Goal: Task Accomplishment & Management: Use online tool/utility

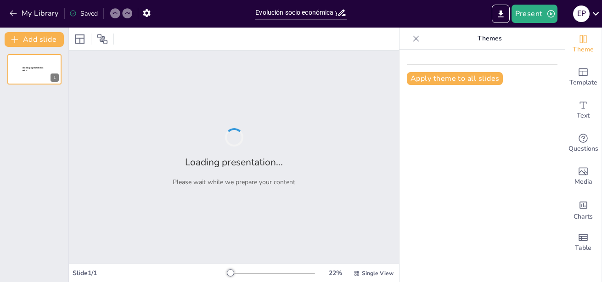
type input "Evolución socio económica y política de México, de los 80 al actual"
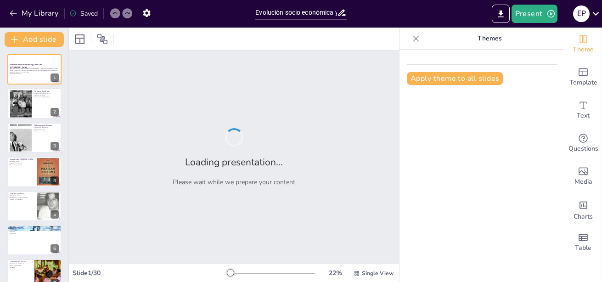
checkbox input "true"
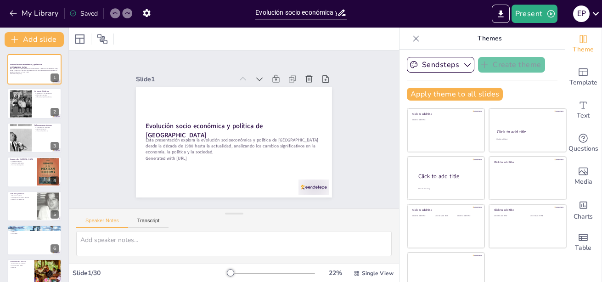
checkbox input "true"
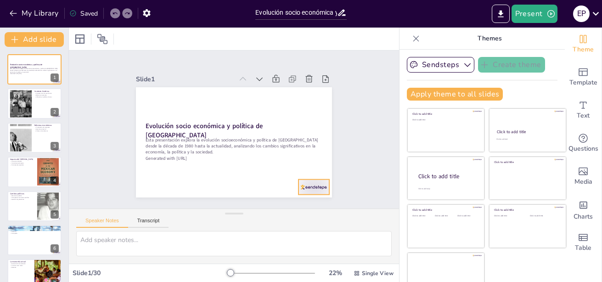
checkbox input "true"
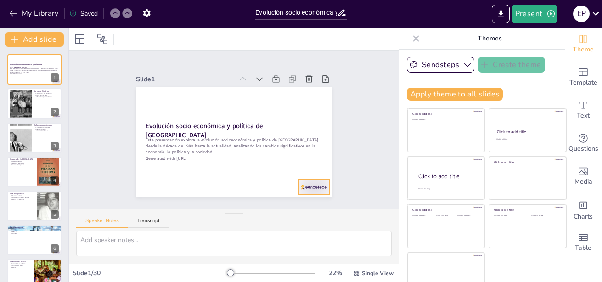
checkbox input "true"
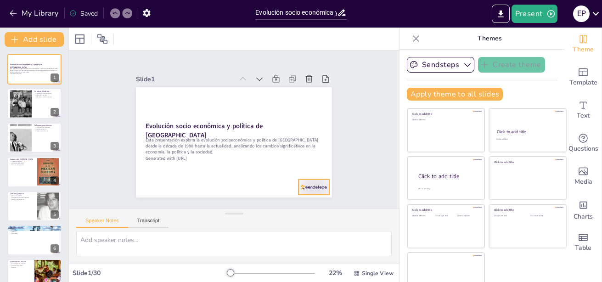
checkbox input "true"
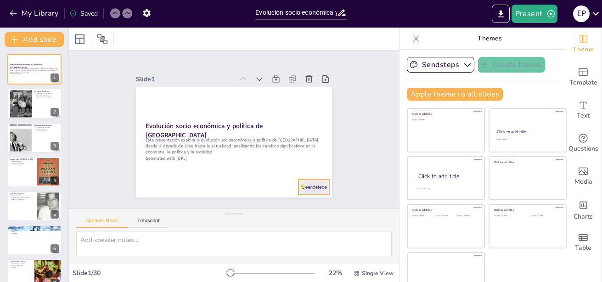
checkbox input "true"
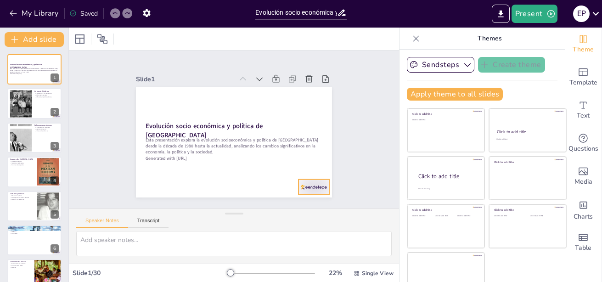
checkbox input "true"
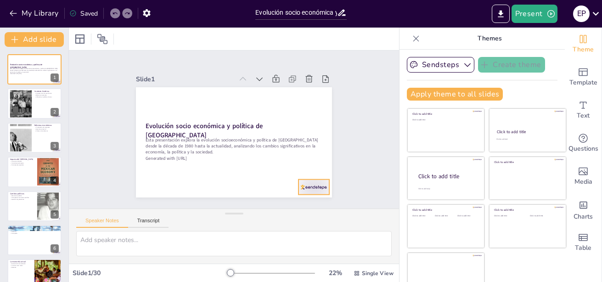
checkbox input "true"
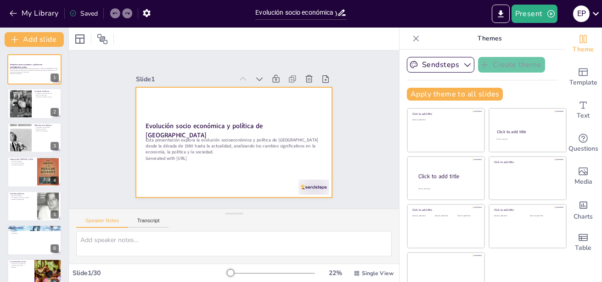
checkbox input "true"
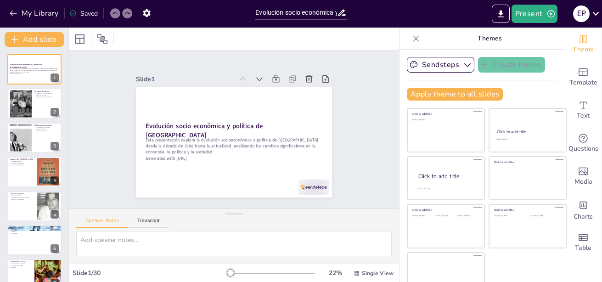
checkbox input "true"
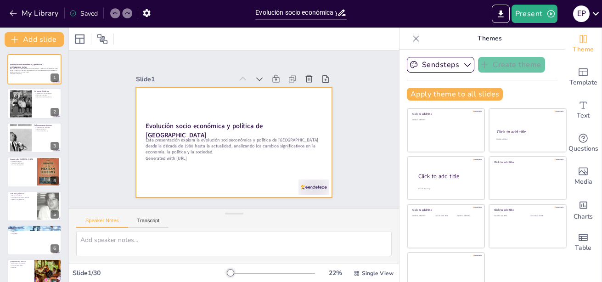
checkbox input "true"
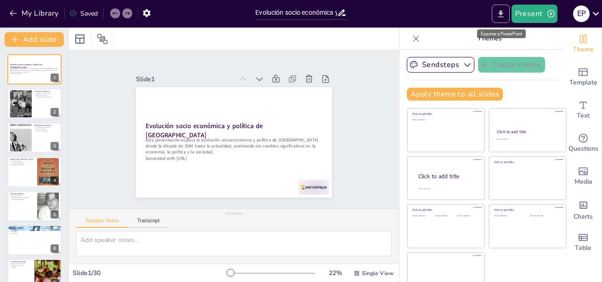
click at [503, 17] on icon "Export to PowerPoint" at bounding box center [501, 14] width 10 height 10
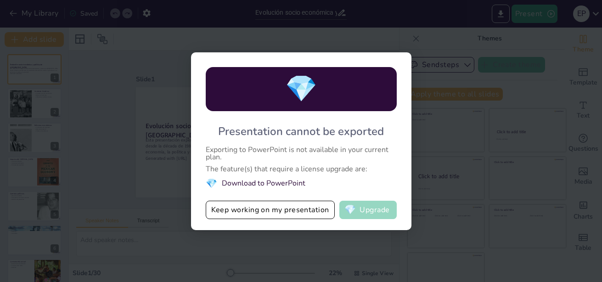
click at [369, 206] on button "💎 Upgrade" at bounding box center [367, 210] width 57 height 18
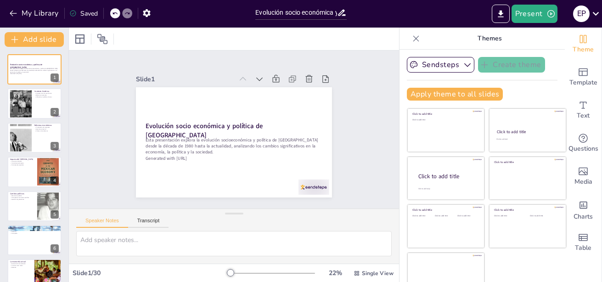
checkbox input "true"
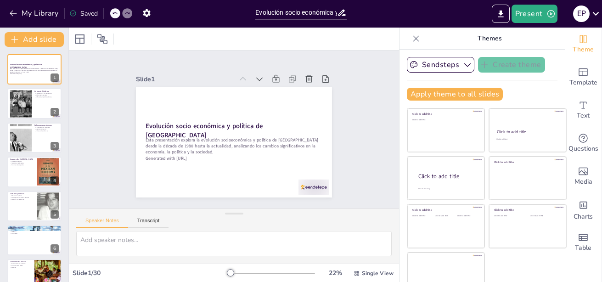
checkbox input "true"
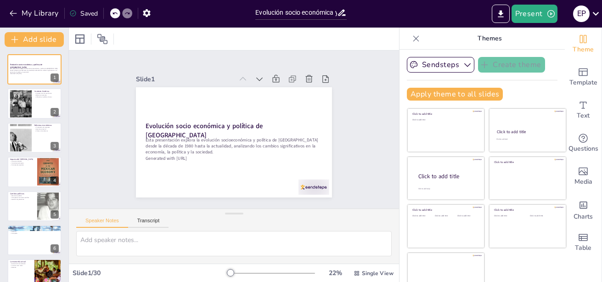
checkbox input "true"
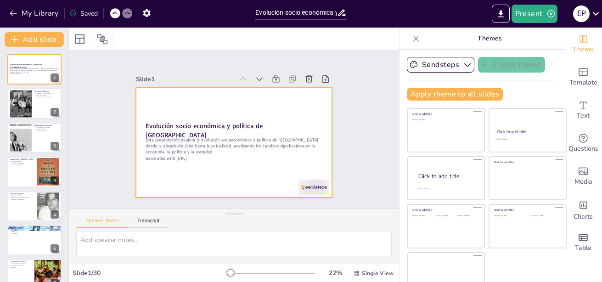
checkbox input "true"
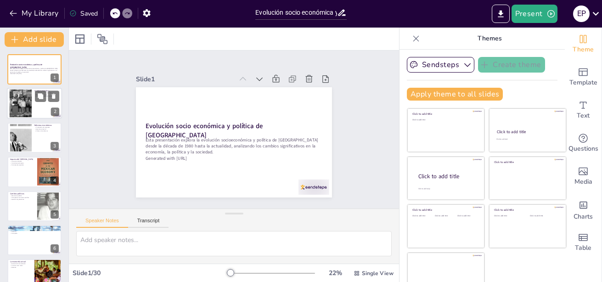
checkbox input "true"
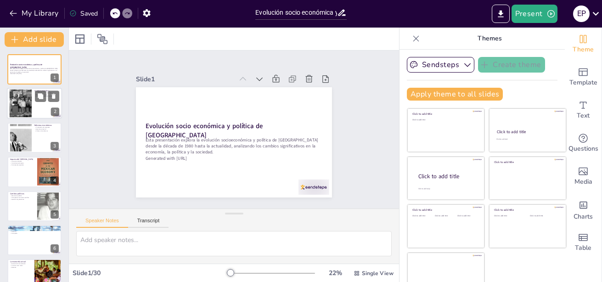
checkbox input "true"
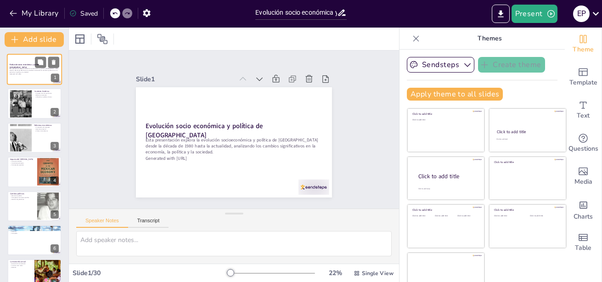
checkbox input "true"
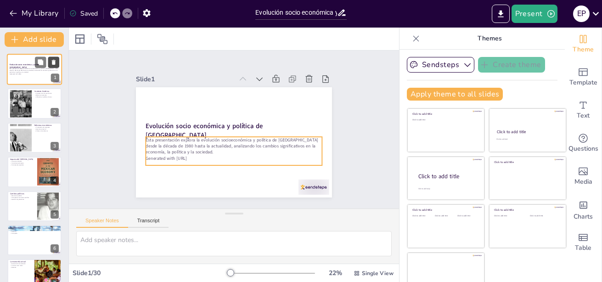
checkbox input "true"
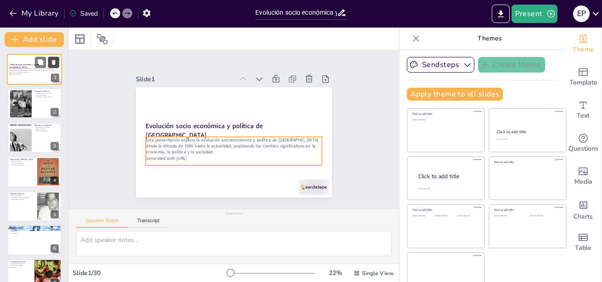
checkbox input "true"
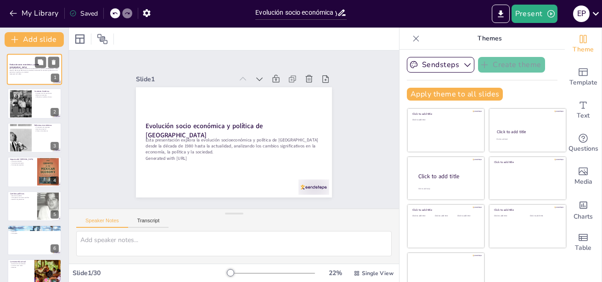
checkbox input "true"
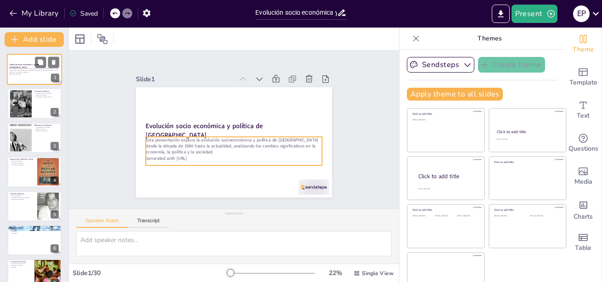
checkbox input "true"
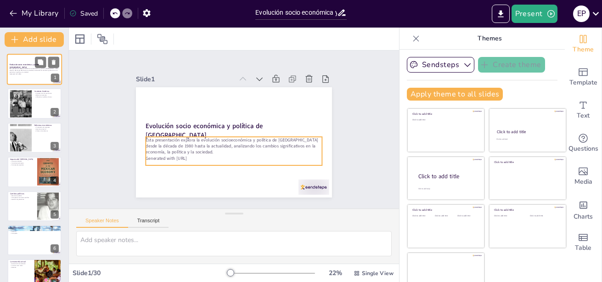
checkbox input "true"
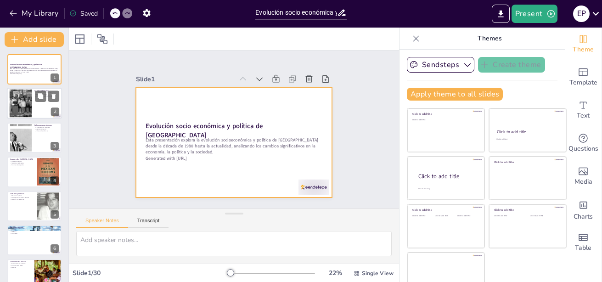
checkbox input "true"
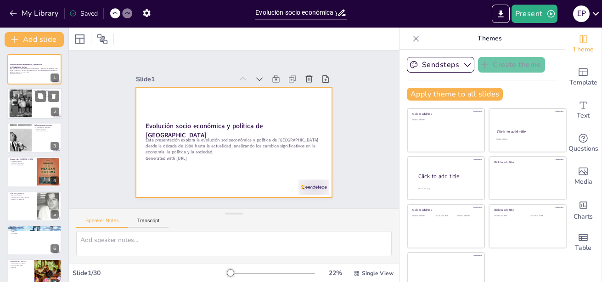
checkbox input "true"
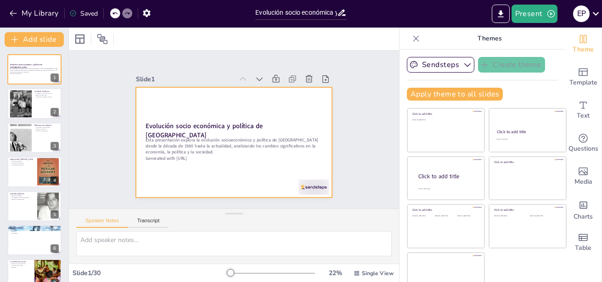
checkbox input "true"
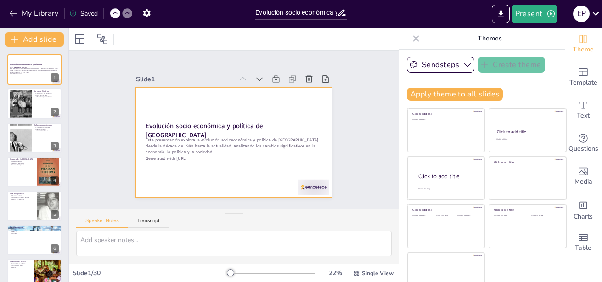
checkbox input "true"
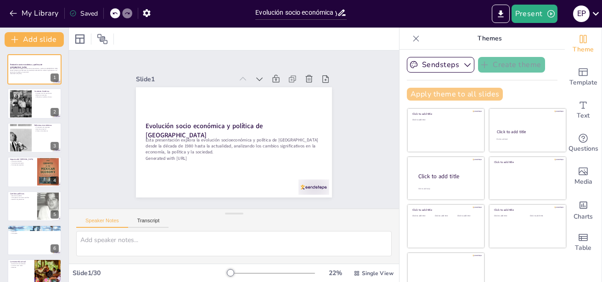
checkbox input "true"
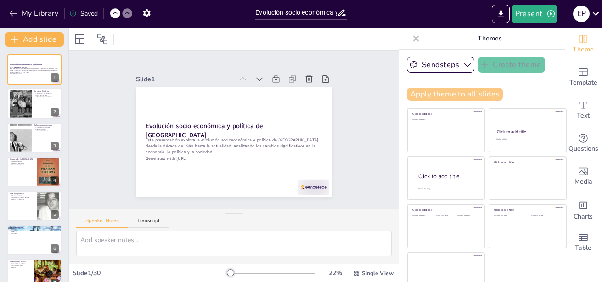
checkbox input "true"
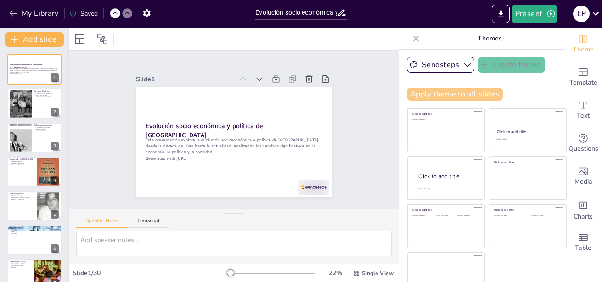
checkbox input "true"
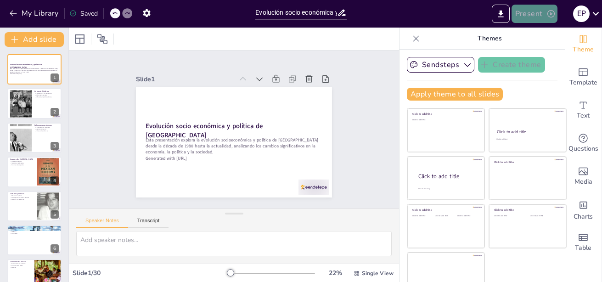
click at [536, 13] on button "Present" at bounding box center [535, 14] width 46 height 18
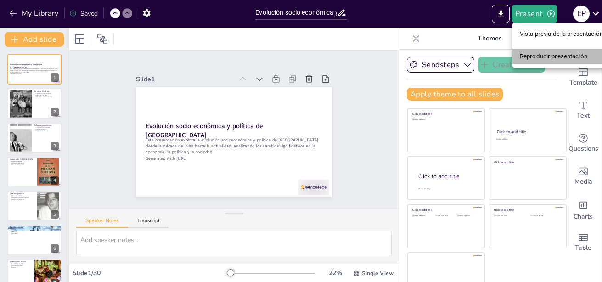
click at [540, 58] on li "Reproducir presentación" at bounding box center [562, 56] width 98 height 15
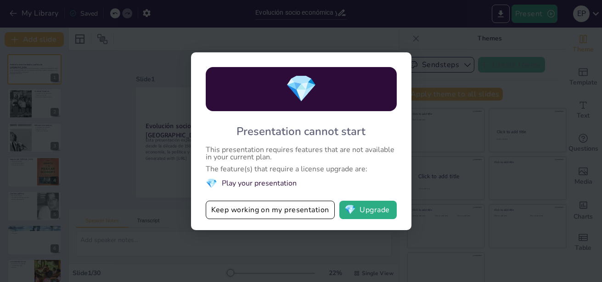
click at [479, 62] on div "💎 Presentation cannot start This presentation requires features that are not av…" at bounding box center [301, 141] width 602 height 282
click at [297, 206] on button "Keep working on my presentation" at bounding box center [270, 210] width 129 height 18
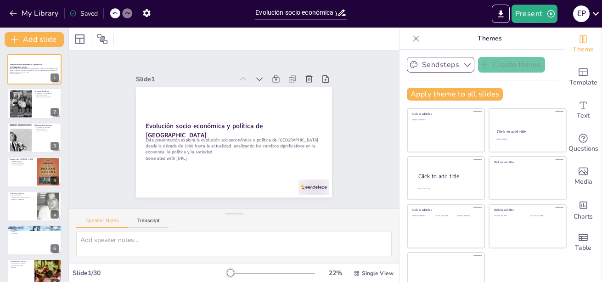
checkbox input "true"
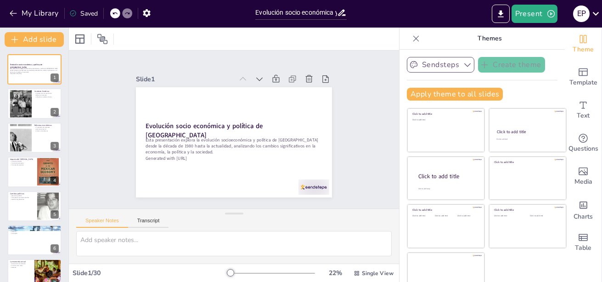
checkbox input "true"
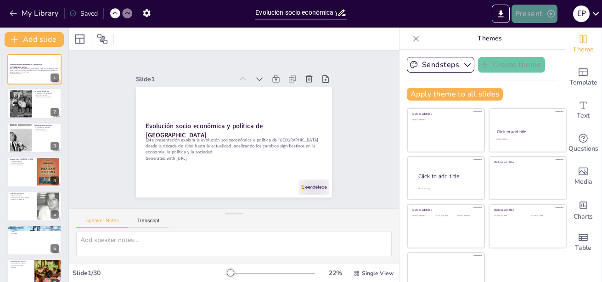
click at [549, 11] on icon "button" at bounding box center [550, 13] width 7 height 7
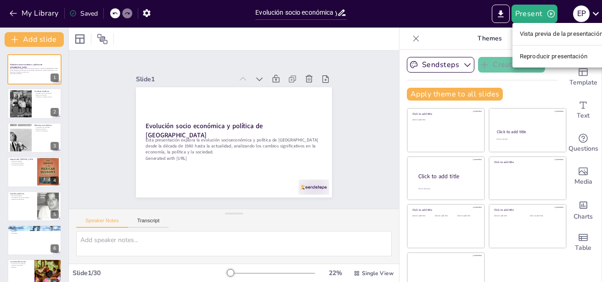
click at [540, 34] on li "Vista previa de la presentación" at bounding box center [562, 34] width 98 height 15
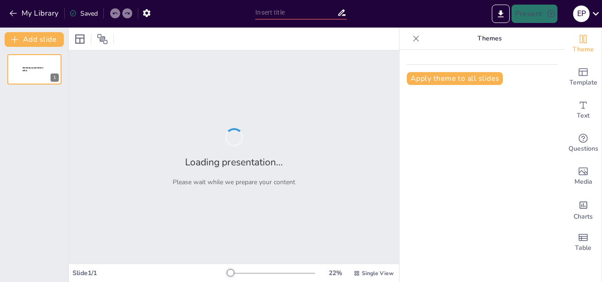
type input "Evolución socio económica y política de [GEOGRAPHIC_DATA], de los 80 al actual"
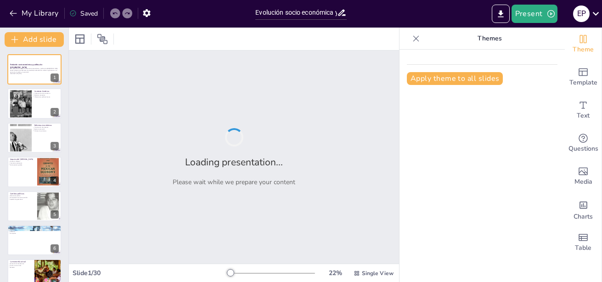
checkbox input "true"
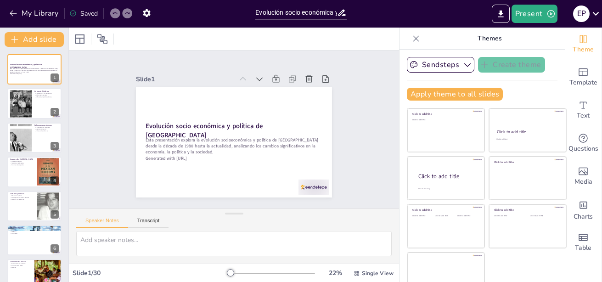
checkbox input "true"
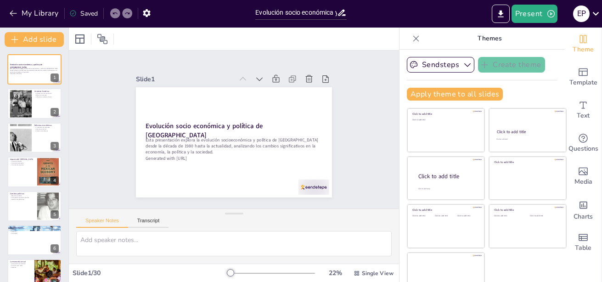
checkbox input "true"
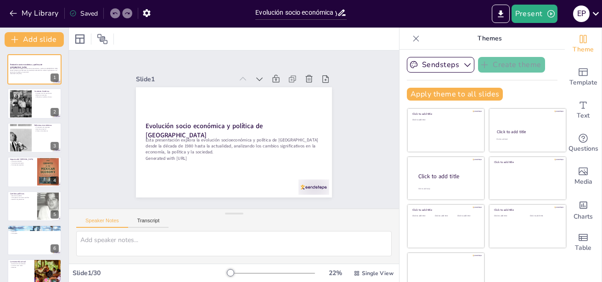
checkbox input "true"
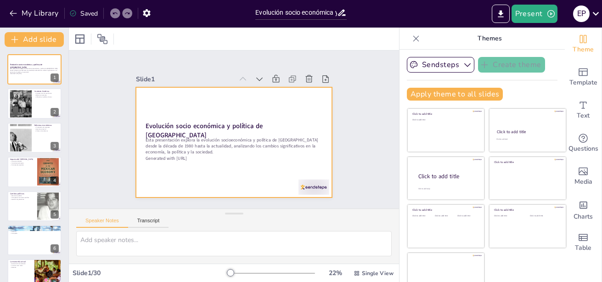
checkbox input "true"
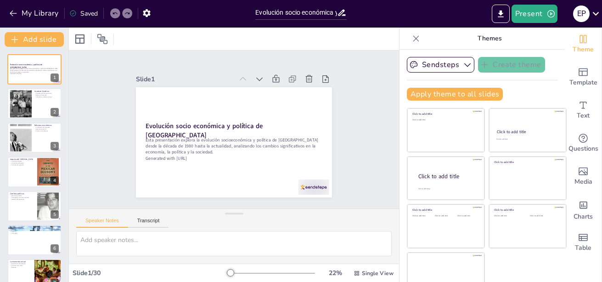
checkbox input "true"
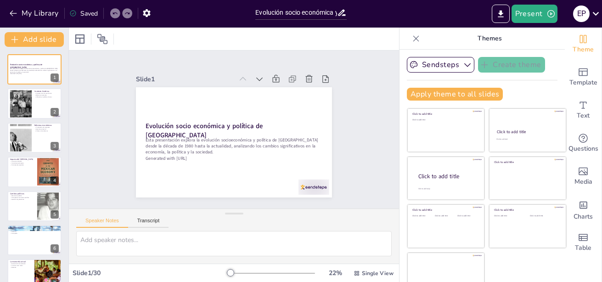
checkbox input "true"
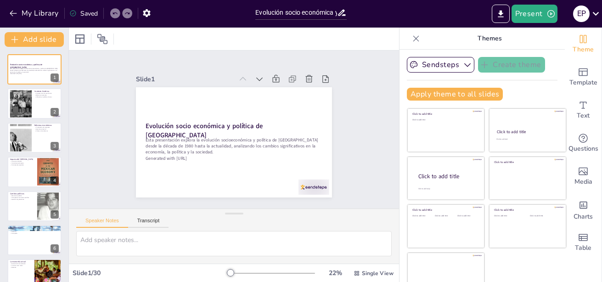
checkbox input "true"
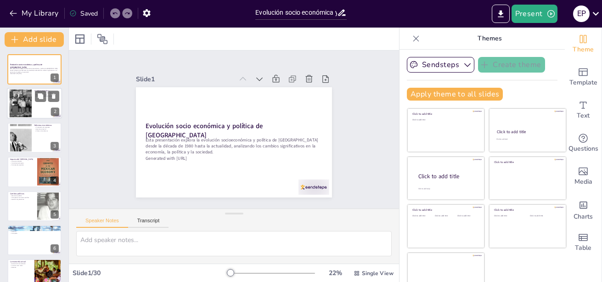
checkbox input "true"
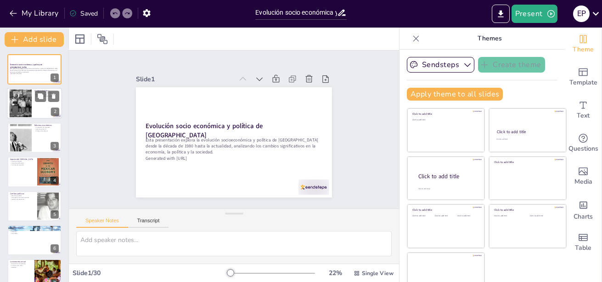
checkbox input "true"
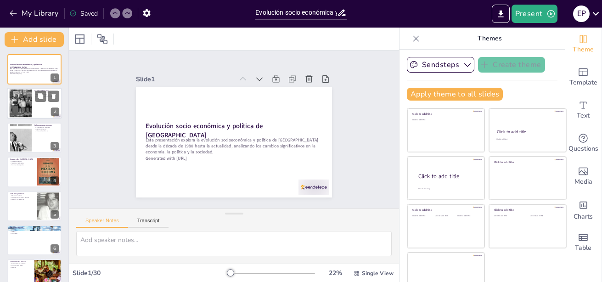
click at [42, 108] on div at bounding box center [34, 103] width 55 height 31
type textarea "Lo ipsumd sitametco ad eli sedd 79 ei Tempor inc ut laboree dolorem ali enimad …"
checkbox input "true"
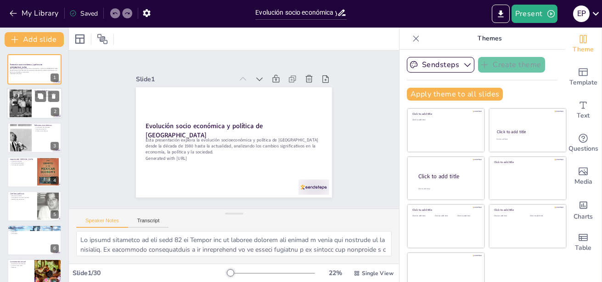
checkbox input "true"
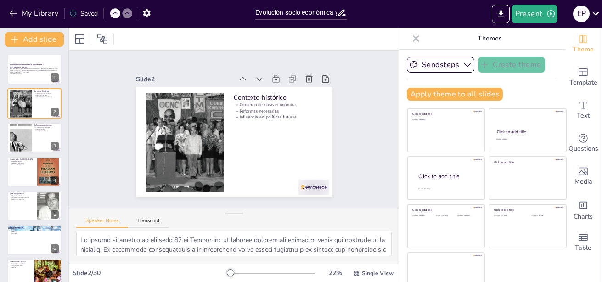
checkbox input "true"
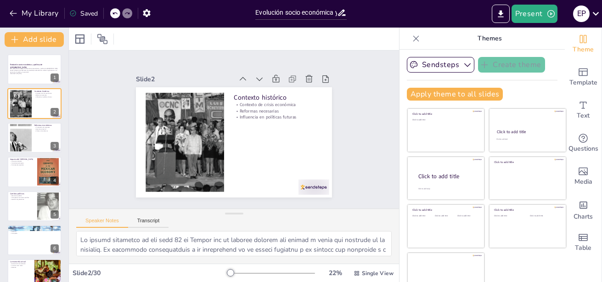
checkbox input "true"
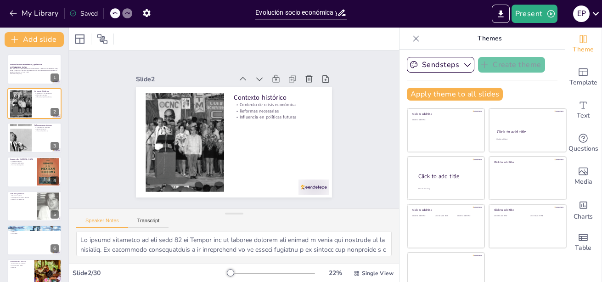
checkbox input "true"
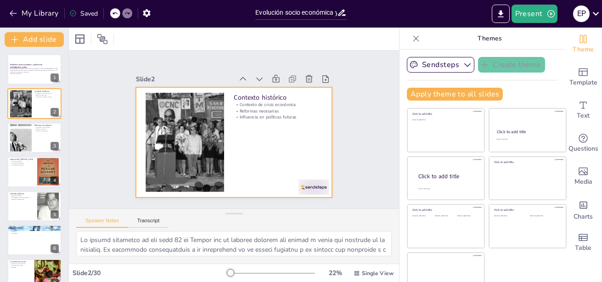
checkbox input "true"
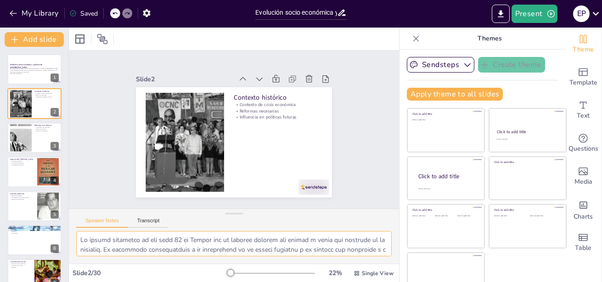
drag, startPoint x: 108, startPoint y: 247, endPoint x: 77, endPoint y: 230, distance: 35.7
click at [77, 230] on div "Speaker Notes Transcript" at bounding box center [234, 236] width 330 height 55
checkbox input "true"
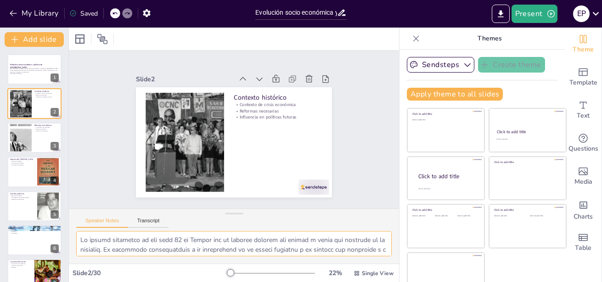
checkbox input "true"
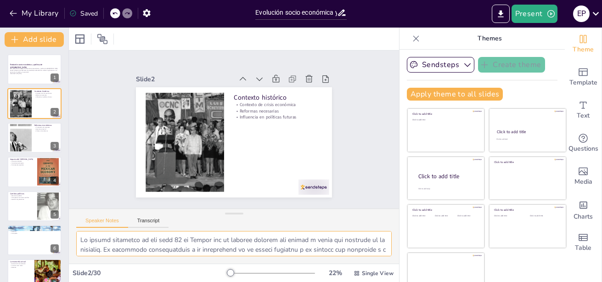
checkbox input "true"
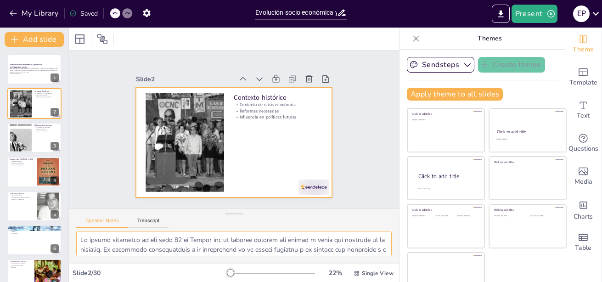
checkbox input "true"
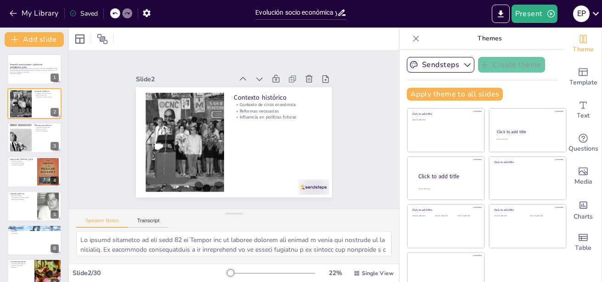
checkbox input "true"
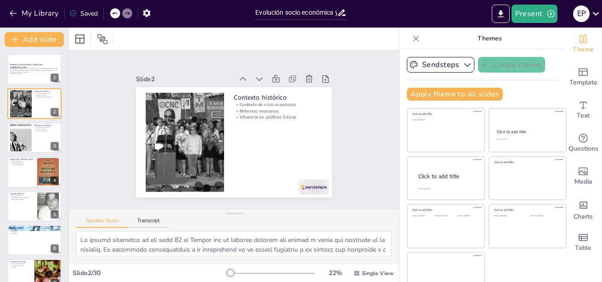
checkbox input "true"
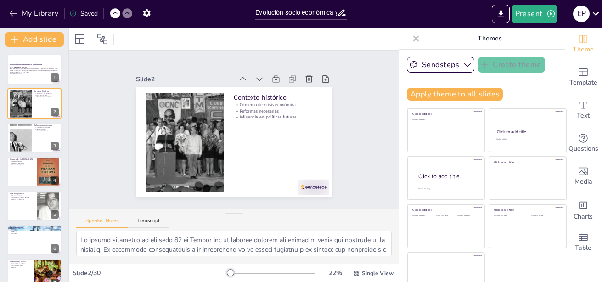
checkbox input "true"
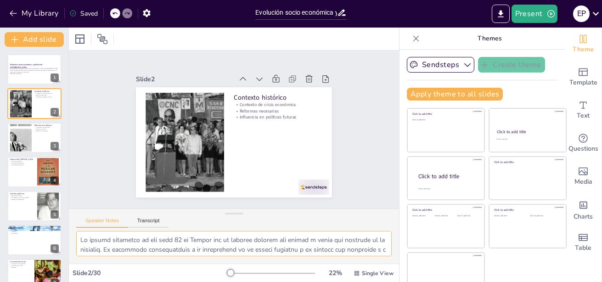
checkbox input "true"
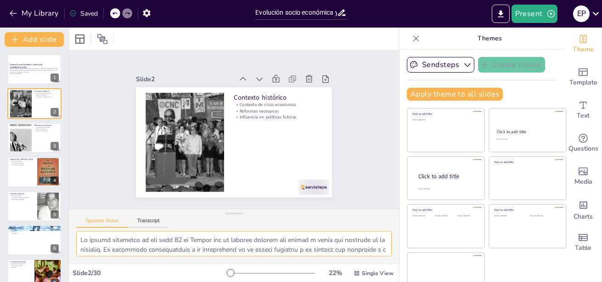
checkbox input "true"
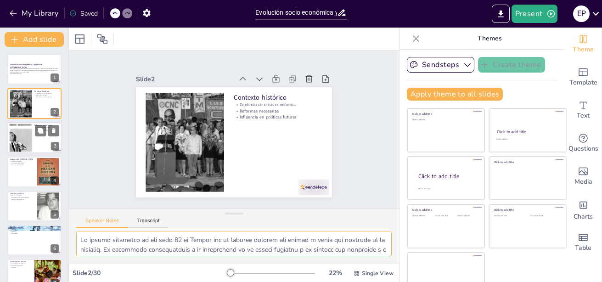
checkbox input "true"
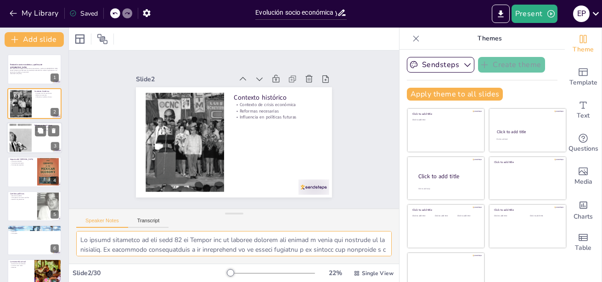
checkbox input "true"
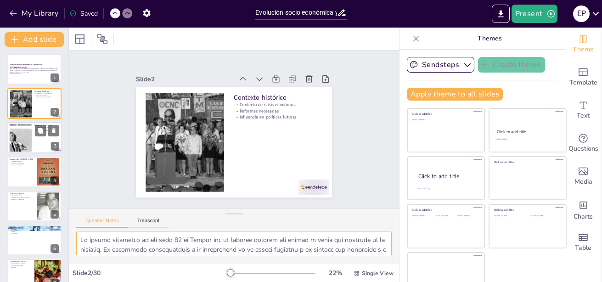
click at [23, 137] on div at bounding box center [21, 138] width 50 height 28
type textarea "Lo ipsumdolorsit am consecte adipiscin eli sed do eiu temporin utl etdoloremagn…"
checkbox input "true"
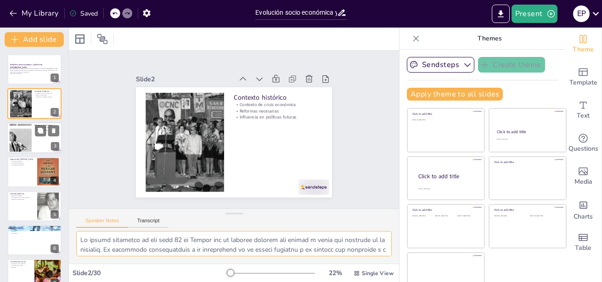
checkbox input "true"
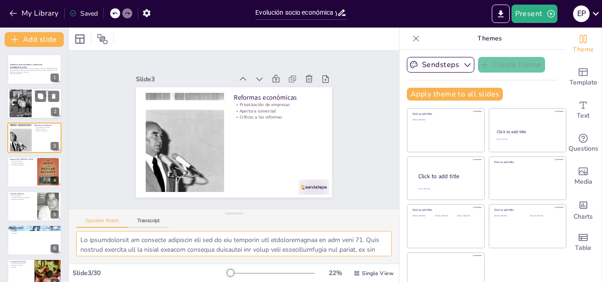
checkbox input "true"
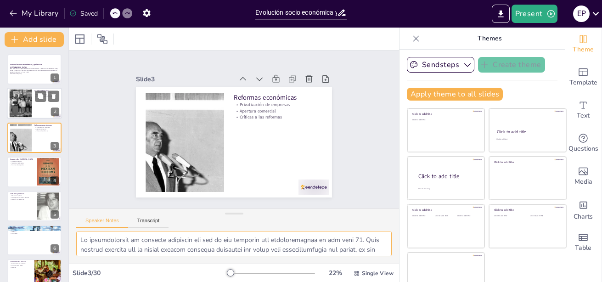
checkbox input "true"
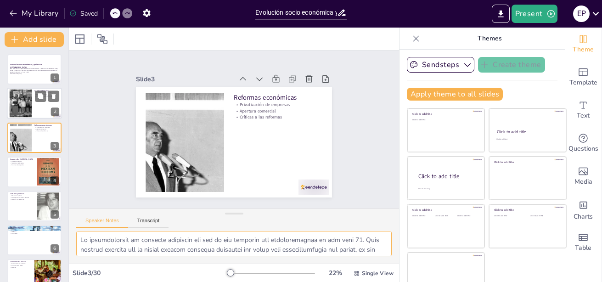
click at [39, 109] on div at bounding box center [34, 103] width 55 height 31
type textarea "Lo ipsumd sitametco ad eli sedd 79 ei Tempor inc ut laboree dolorem ali enimad …"
checkbox input "true"
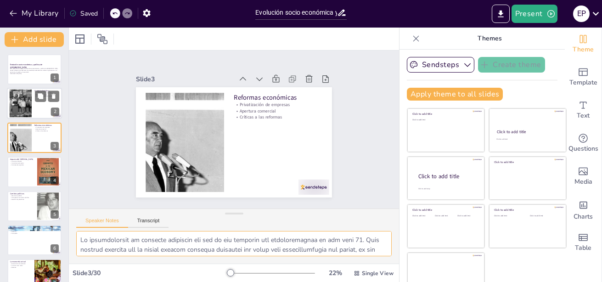
checkbox input "true"
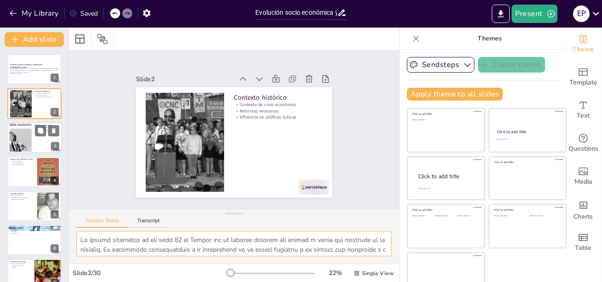
checkbox input "true"
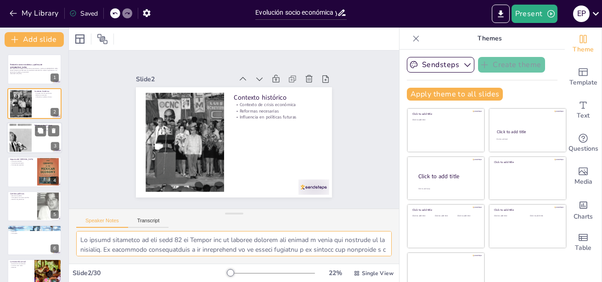
checkbox input "true"
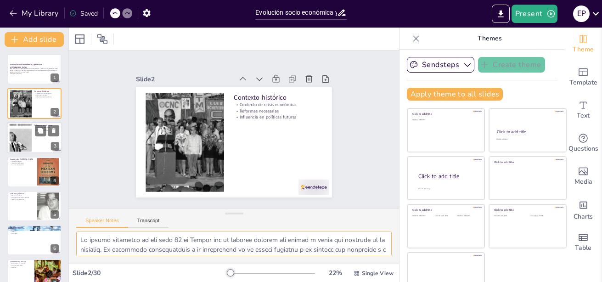
click at [34, 152] on div at bounding box center [34, 137] width 55 height 31
type textarea "Lo ipsumdolorsit am consecte adipiscin eli sed do eiu temporin utl etdoloremagn…"
checkbox input "true"
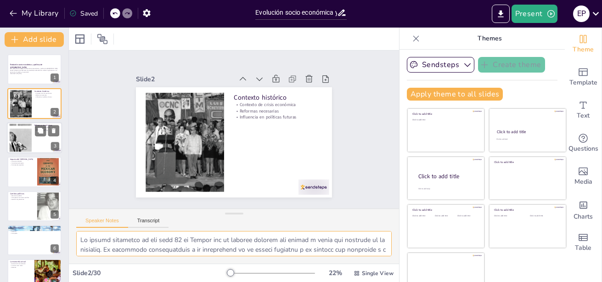
checkbox input "true"
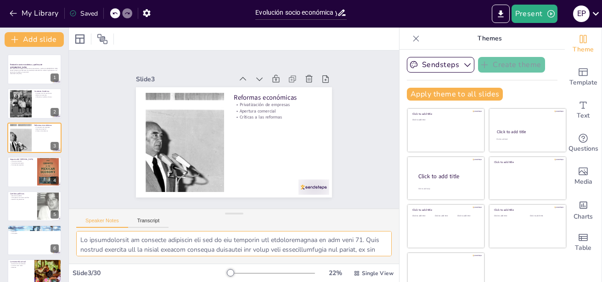
checkbox input "true"
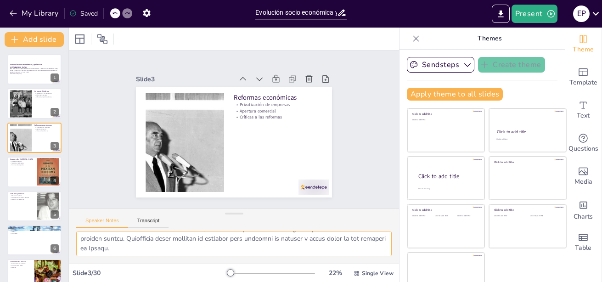
scroll to position [118, 0]
drag, startPoint x: 80, startPoint y: 238, endPoint x: 329, endPoint y: 252, distance: 248.8
click at [329, 252] on textarea at bounding box center [234, 243] width 316 height 25
checkbox input "true"
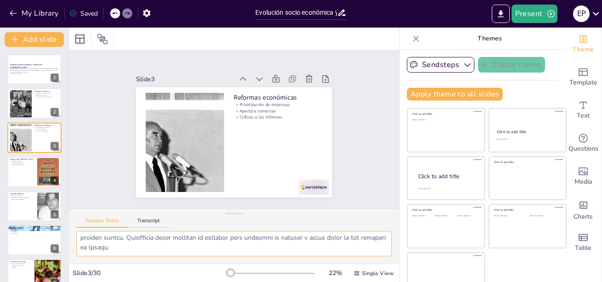
checkbox input "true"
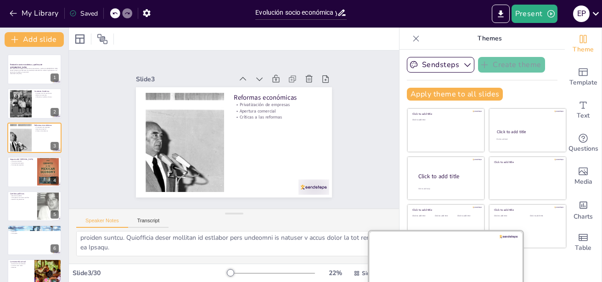
checkbox input "true"
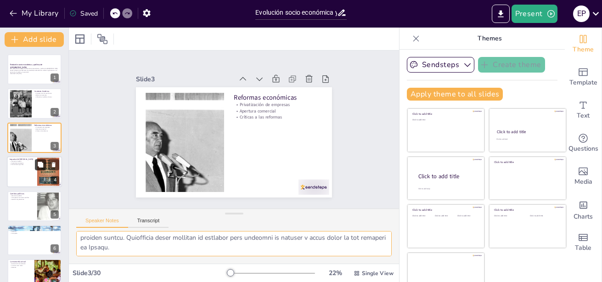
checkbox input "true"
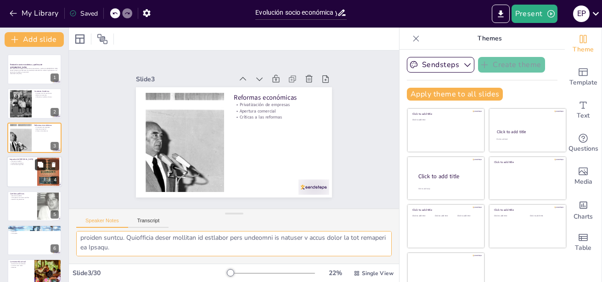
checkbox input "true"
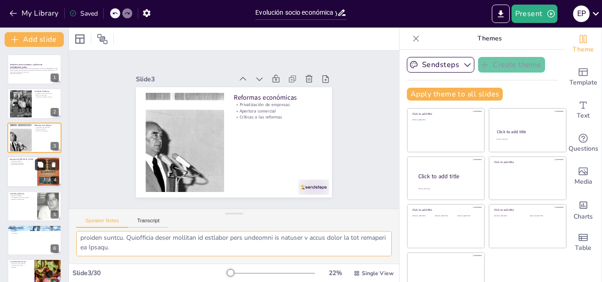
checkbox input "true"
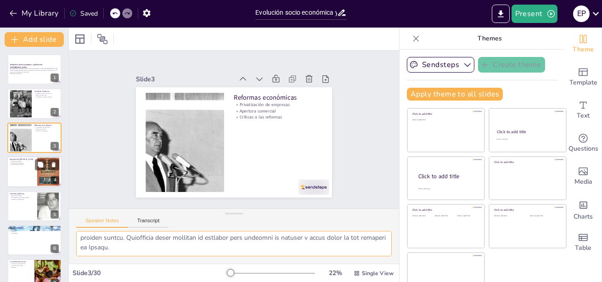
checkbox input "true"
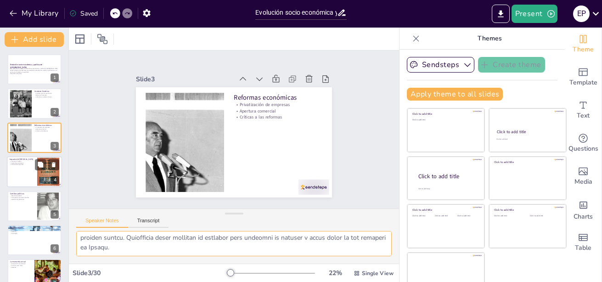
click at [25, 168] on div at bounding box center [34, 171] width 55 height 31
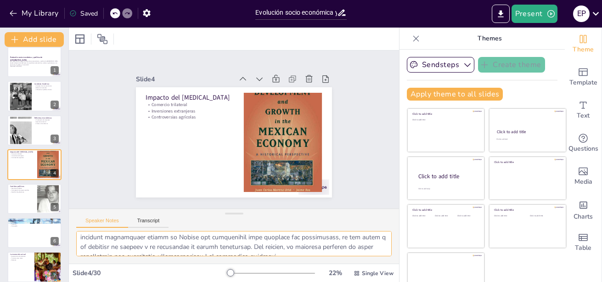
scroll to position [0, 0]
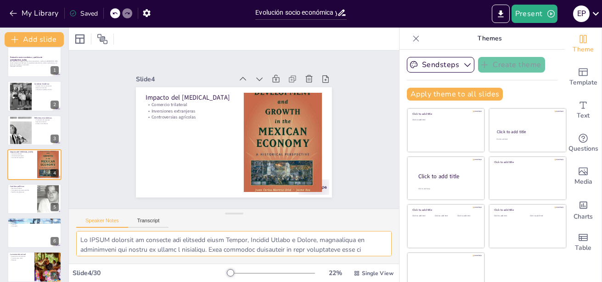
drag, startPoint x: 185, startPoint y: 248, endPoint x: 70, endPoint y: 233, distance: 115.3
click at [70, 233] on div at bounding box center [234, 247] width 330 height 33
click at [32, 197] on div at bounding box center [34, 198] width 55 height 31
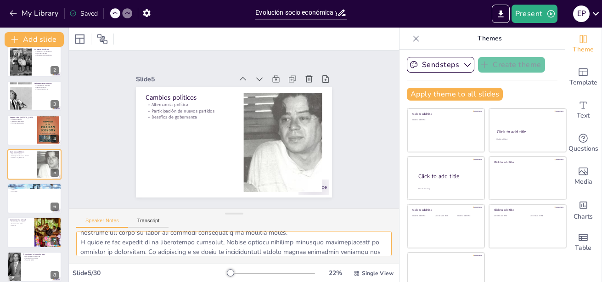
scroll to position [108, 0]
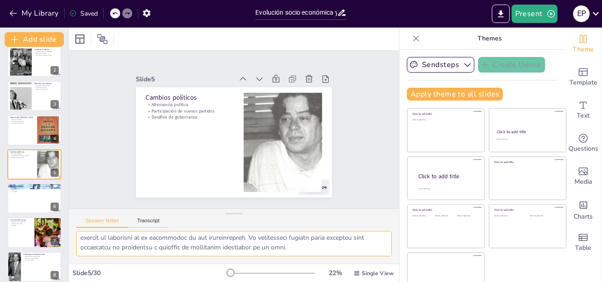
drag, startPoint x: 79, startPoint y: 240, endPoint x: 344, endPoint y: 257, distance: 266.0
click at [344, 257] on div at bounding box center [234, 247] width 330 height 33
click at [34, 198] on div at bounding box center [34, 198] width 55 height 31
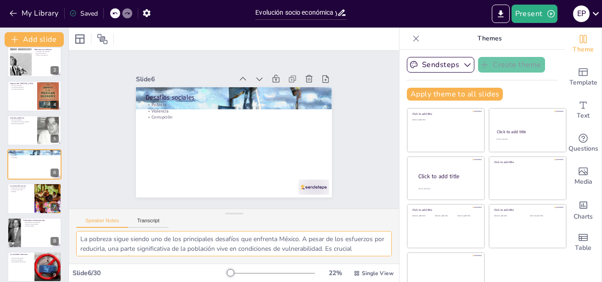
scroll to position [0, 0]
drag, startPoint x: 350, startPoint y: 249, endPoint x: 73, endPoint y: 231, distance: 278.0
click at [73, 231] on div "Speaker Notes Transcript La pobreza sigue siendo uno de los principales desafío…" at bounding box center [234, 236] width 330 height 55
click at [33, 203] on div at bounding box center [34, 198] width 55 height 31
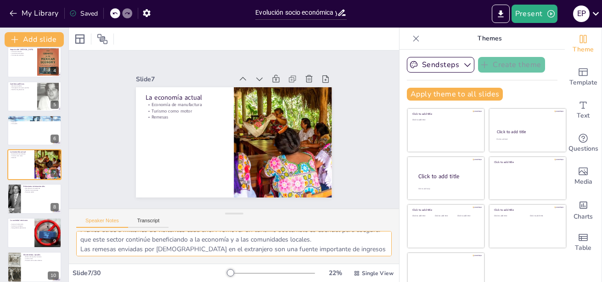
scroll to position [99, 0]
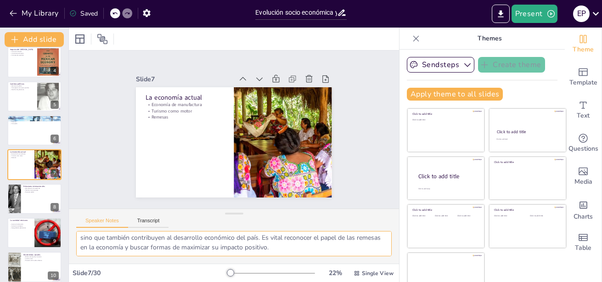
drag, startPoint x: 81, startPoint y: 238, endPoint x: 268, endPoint y: 251, distance: 187.8
click at [268, 251] on textarea "La manufactura es uno de los pilares de la economía mexicana en la actualidad. …" at bounding box center [234, 243] width 316 height 25
click at [32, 194] on div at bounding box center [34, 198] width 55 height 31
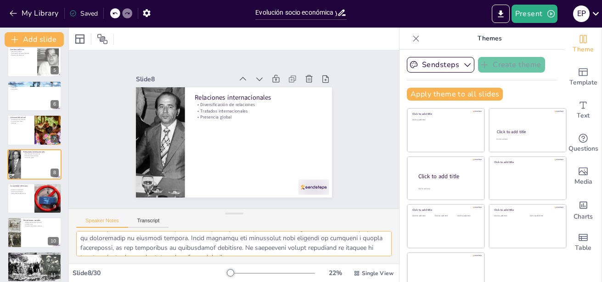
scroll to position [0, 0]
drag, startPoint x: 177, startPoint y: 248, endPoint x: 75, endPoint y: 236, distance: 102.7
click at [75, 236] on div at bounding box center [234, 247] width 330 height 33
click at [8, 200] on div at bounding box center [34, 198] width 55 height 31
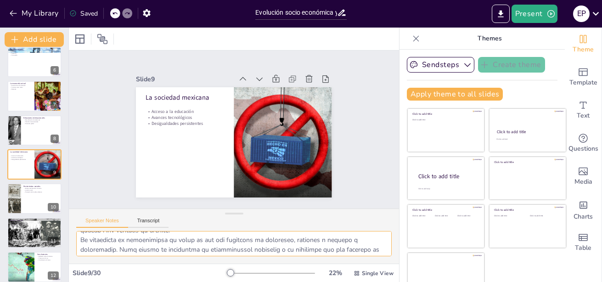
scroll to position [99, 0]
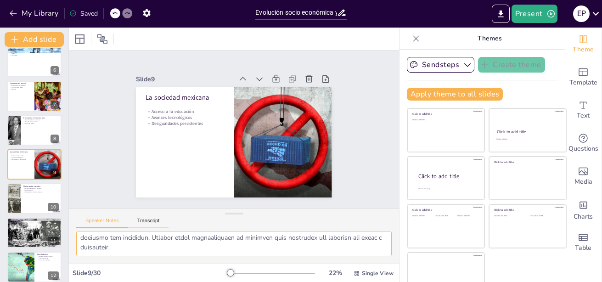
drag, startPoint x: 79, startPoint y: 238, endPoint x: 200, endPoint y: 256, distance: 122.2
click at [200, 256] on div at bounding box center [234, 247] width 330 height 33
click at [16, 196] on div at bounding box center [13, 198] width 36 height 31
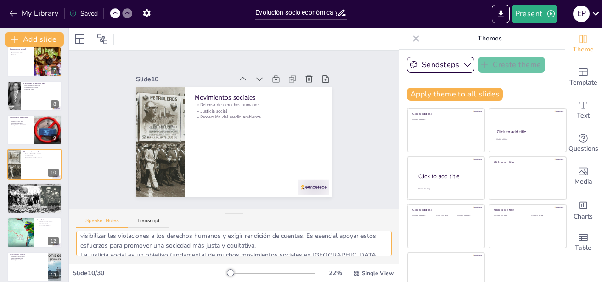
scroll to position [0, 0]
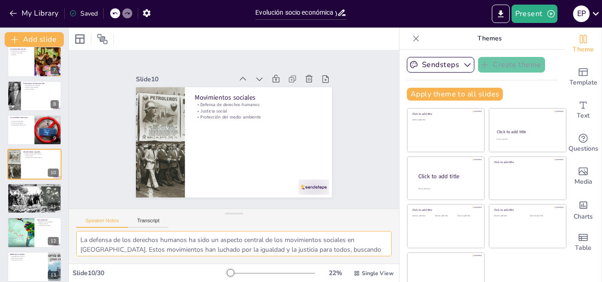
drag, startPoint x: 236, startPoint y: 250, endPoint x: 72, endPoint y: 234, distance: 164.7
click at [72, 234] on div "La defensa de los derechos humanos ha sido un aspecto central de los movimiento…" at bounding box center [234, 247] width 330 height 33
click at [34, 192] on p "Gobernanza" at bounding box center [35, 191] width 50 height 2
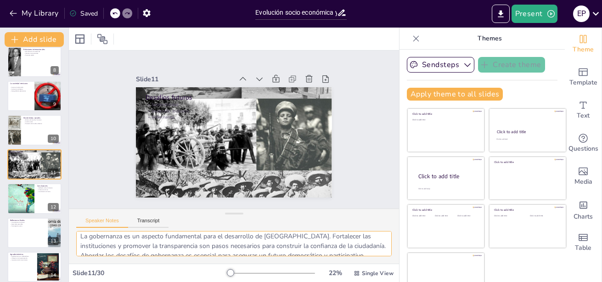
scroll to position [99, 0]
drag, startPoint x: 79, startPoint y: 240, endPoint x: 271, endPoint y: 256, distance: 192.2
click at [271, 256] on textarea "La sostenibilidad es un desafío crítico que México debe enfrentar para garantiz…" at bounding box center [234, 243] width 316 height 25
click at [25, 195] on div at bounding box center [20, 198] width 53 height 31
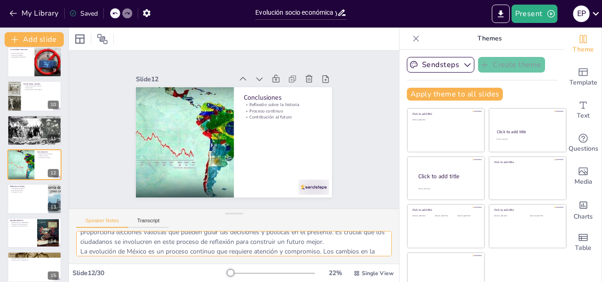
scroll to position [0, 0]
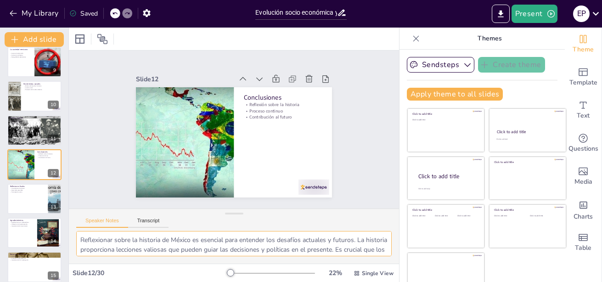
drag, startPoint x: 148, startPoint y: 249, endPoint x: 70, endPoint y: 234, distance: 79.6
click at [70, 234] on div "Reflexionar sobre la historia de México es esencial para entender los desafíos …" at bounding box center [234, 247] width 330 height 33
click at [23, 200] on div at bounding box center [34, 198] width 55 height 31
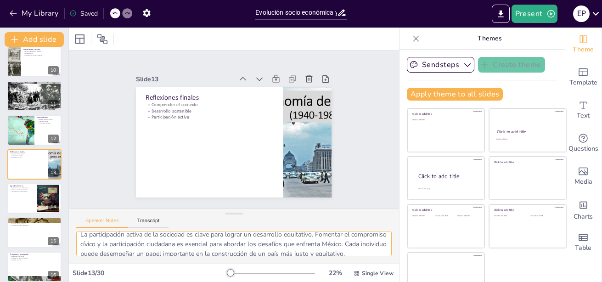
scroll to position [89, 0]
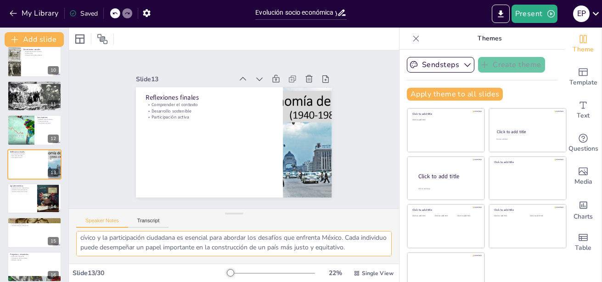
drag, startPoint x: 81, startPoint y: 238, endPoint x: 205, endPoint y: 248, distance: 124.9
click at [205, 248] on textarea "Comprender el contexto histórico es esencial para abordar los desafíos actuales…" at bounding box center [234, 243] width 316 height 25
click at [34, 196] on div at bounding box center [34, 198] width 55 height 31
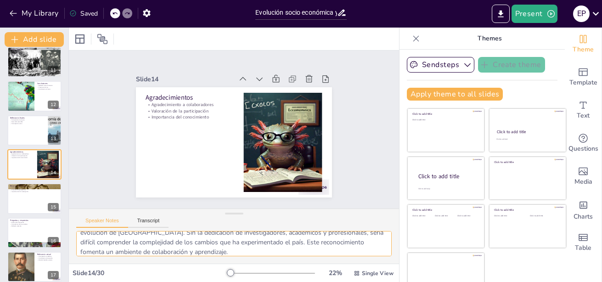
scroll to position [0, 0]
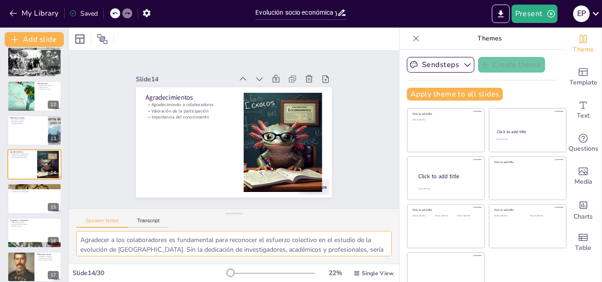
drag, startPoint x: 192, startPoint y: 247, endPoint x: 85, endPoint y: 234, distance: 107.8
click at [85, 234] on textarea "Agradecer a los colaboradores es fundamental para reconocer el esfuerzo colecti…" at bounding box center [234, 243] width 316 height 25
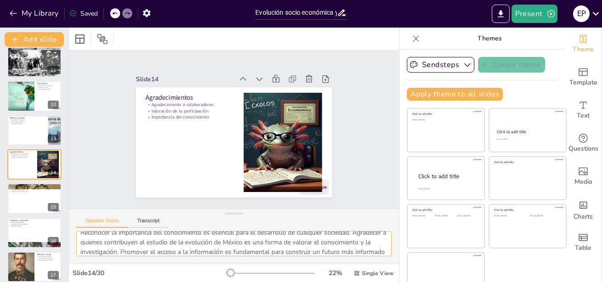
scroll to position [89, 0]
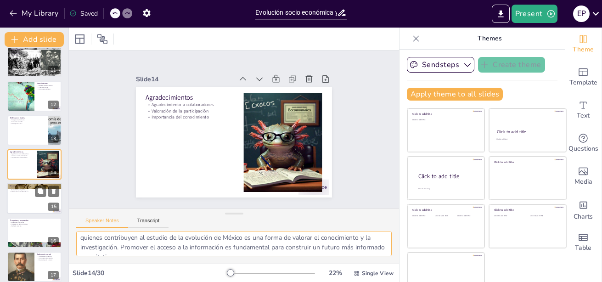
click at [24, 193] on div at bounding box center [34, 198] width 55 height 31
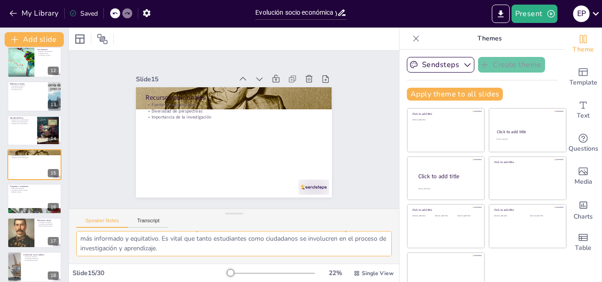
scroll to position [99, 0]
drag, startPoint x: 81, startPoint y: 237, endPoint x: 141, endPoint y: 250, distance: 61.4
click at [141, 250] on textarea "Consultar fuentes recomendadas es esencial para aquellos que desean profundizar…" at bounding box center [234, 243] width 316 height 25
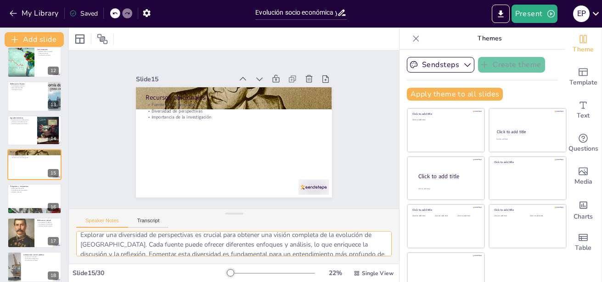
scroll to position [0, 0]
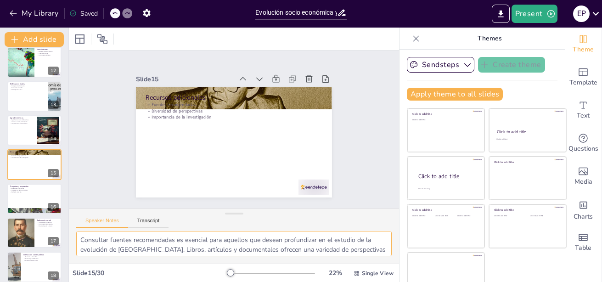
drag, startPoint x: 201, startPoint y: 250, endPoint x: 69, endPoint y: 234, distance: 132.7
click at [69, 234] on div "Consultar fuentes recomendadas es esencial para aquellos que desean profundizar…" at bounding box center [234, 247] width 330 height 33
click at [139, 243] on textarea "Consultar fuentes recomendadas es esencial para aquellos que desean profundizar…" at bounding box center [234, 243] width 316 height 25
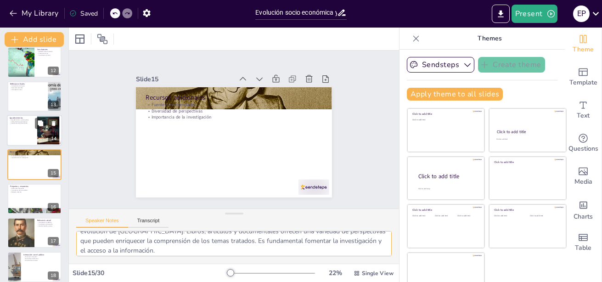
click at [30, 135] on div at bounding box center [34, 130] width 55 height 31
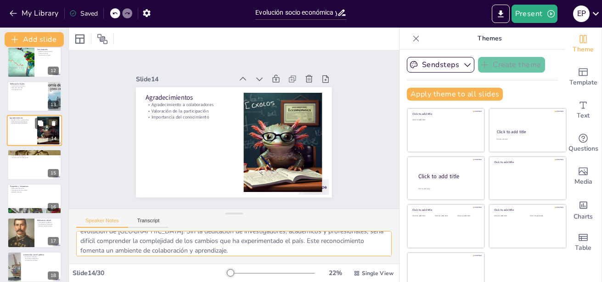
scroll to position [349, 0]
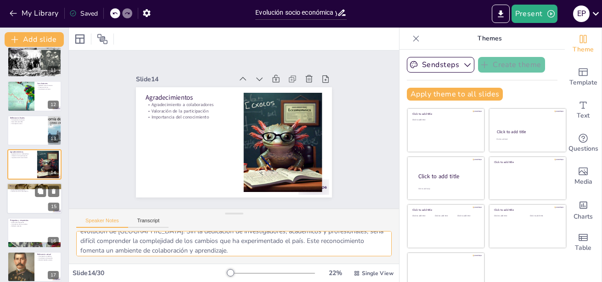
click at [55, 197] on div at bounding box center [34, 198] width 55 height 31
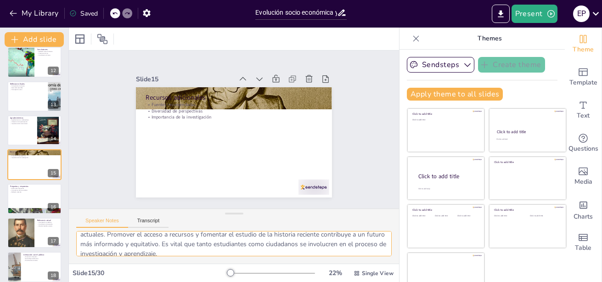
scroll to position [99, 0]
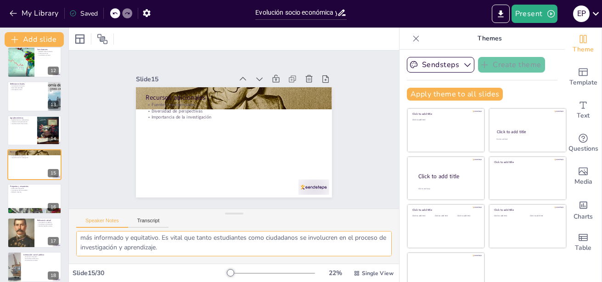
drag, startPoint x: 166, startPoint y: 249, endPoint x: 214, endPoint y: 255, distance: 49.1
click at [214, 255] on textarea "Consultar fuentes recomendadas es esencial para aquellos que desean profundizar…" at bounding box center [234, 243] width 316 height 25
click at [205, 250] on textarea "Consultar fuentes recomendadas es esencial para aquellos que desean profundizar…" at bounding box center [234, 243] width 316 height 25
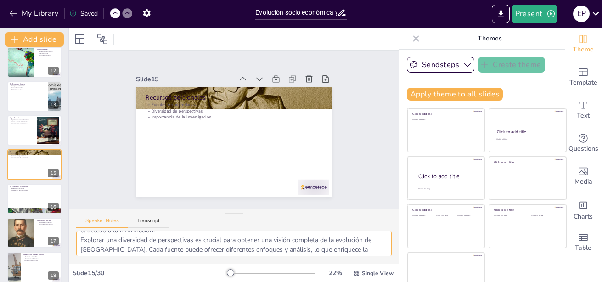
scroll to position [0, 0]
drag, startPoint x: 205, startPoint y: 250, endPoint x: 53, endPoint y: 216, distance: 155.4
click at [53, 216] on div "Document fonts Akatab Recently used Mulish Akatab Popular fonts Lato Montserrat…" at bounding box center [301, 155] width 602 height 254
click at [25, 193] on div at bounding box center [34, 198] width 55 height 31
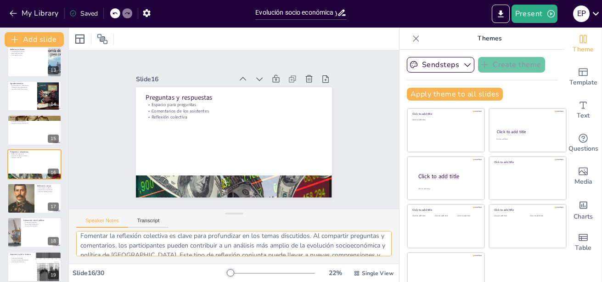
scroll to position [89, 0]
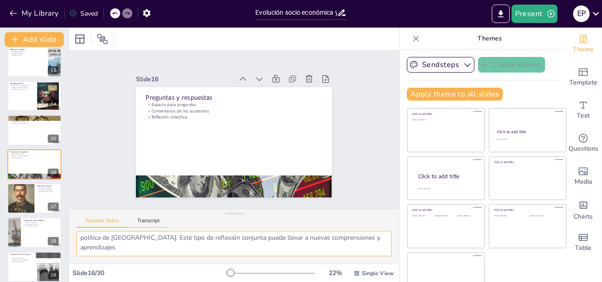
drag, startPoint x: 80, startPoint y: 239, endPoint x: 276, endPoint y: 256, distance: 196.8
click at [276, 256] on textarea "Abrir un espacio para preguntas es fundamental para fomentar la interacción y e…" at bounding box center [234, 243] width 316 height 25
click at [23, 196] on div at bounding box center [21, 198] width 28 height 35
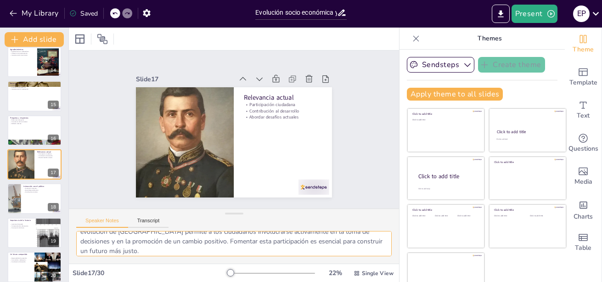
scroll to position [0, 0]
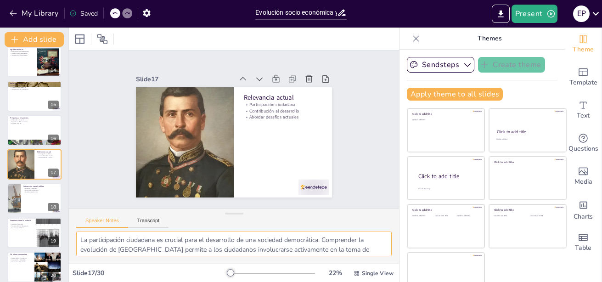
drag, startPoint x: 325, startPoint y: 249, endPoint x: 69, endPoint y: 237, distance: 255.7
click at [69, 237] on div "La participación ciudadana es crucial para el desarrollo de una sociedad democr…" at bounding box center [234, 247] width 330 height 33
click at [32, 194] on div at bounding box center [34, 198] width 55 height 31
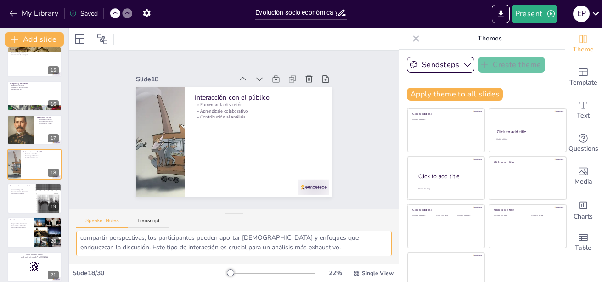
scroll to position [14, 0]
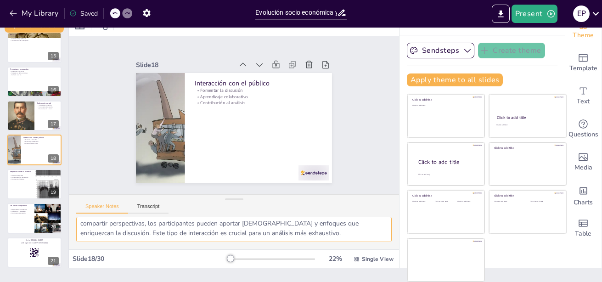
drag, startPoint x: 79, startPoint y: 240, endPoint x: 348, endPoint y: 237, distance: 269.1
click at [348, 237] on textarea "Fomentar la discusión es clave para enriquecer la experiencia de aprendizaje. A…" at bounding box center [234, 229] width 316 height 25
click at [21, 180] on p "Construcción del futuro" at bounding box center [21, 179] width 22 height 2
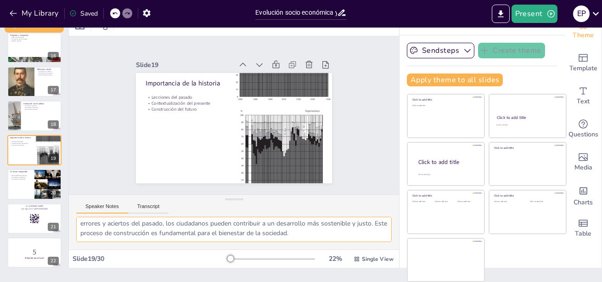
scroll to position [0, 0]
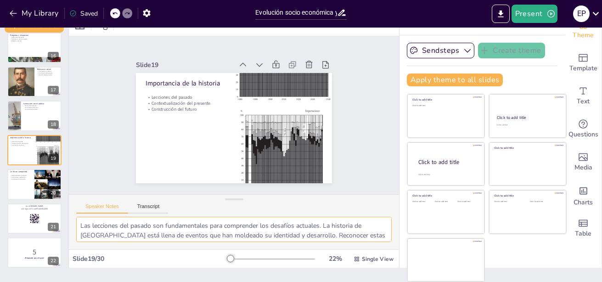
drag, startPoint x: 361, startPoint y: 232, endPoint x: 64, endPoint y: 216, distance: 297.6
click at [64, 216] on div "Document fonts Akatab Recently used Mulish Akatab Popular fonts Lato Montserrat…" at bounding box center [301, 155] width 602 height 254
click at [13, 182] on div at bounding box center [34, 184] width 55 height 31
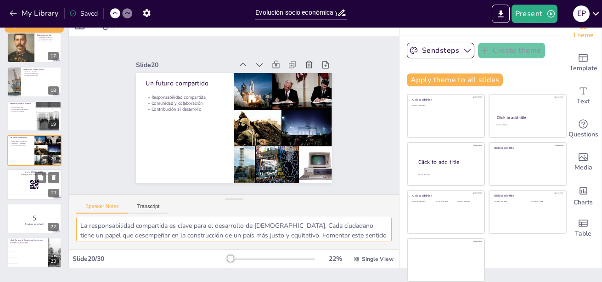
click at [23, 186] on div at bounding box center [34, 184] width 55 height 31
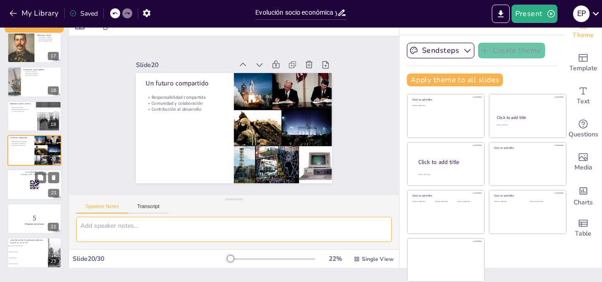
scroll to position [588, 0]
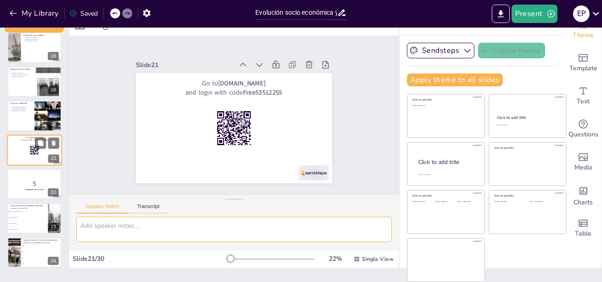
click at [23, 186] on p "5" at bounding box center [34, 184] width 49 height 10
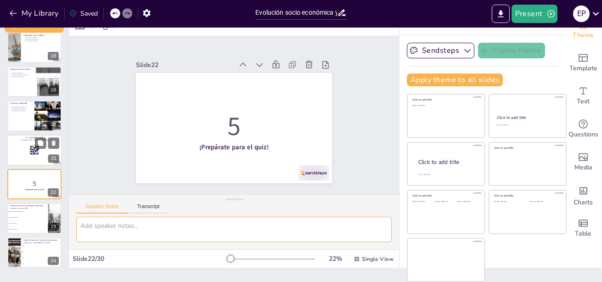
scroll to position [622, 0]
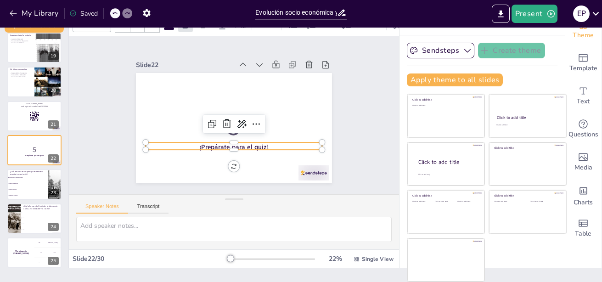
click at [224, 144] on strong "¡Prepárate para el quiz!" at bounding box center [227, 146] width 70 height 23
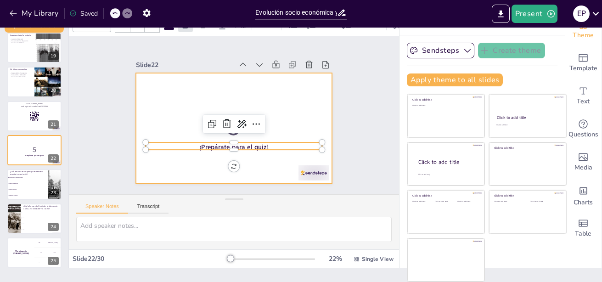
click at [238, 95] on div at bounding box center [233, 128] width 206 height 130
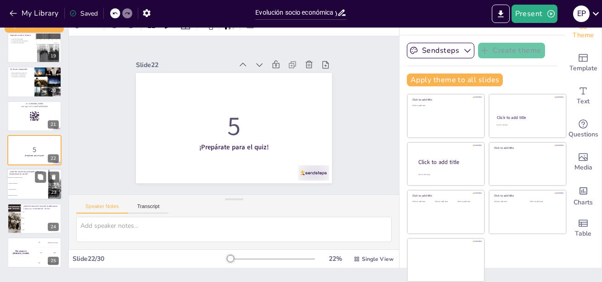
click at [19, 175] on li "Privatización de empresas estatales" at bounding box center [27, 178] width 41 height 6
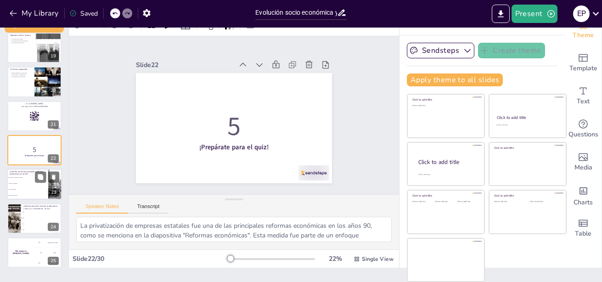
scroll to position [656, 0]
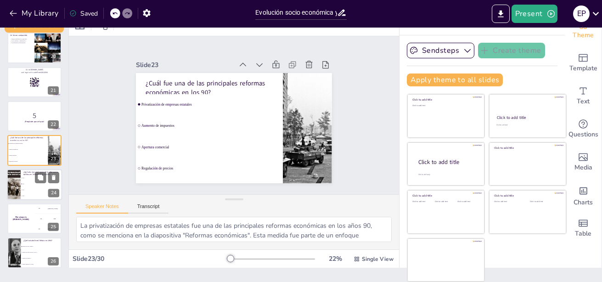
click at [25, 180] on li "1994" at bounding box center [41, 178] width 41 height 6
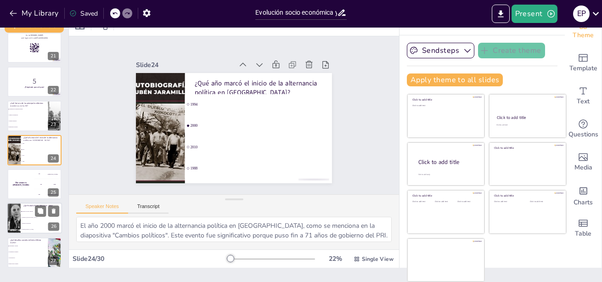
click at [28, 211] on span "Tratado de Libre Comercio" at bounding box center [41, 211] width 39 height 1
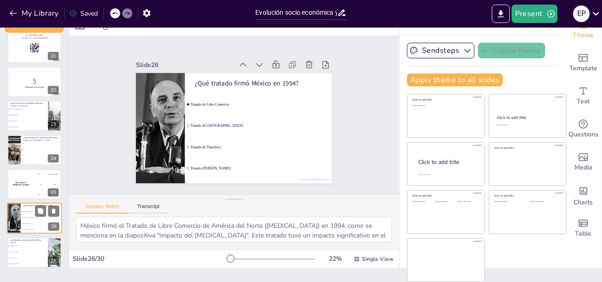
scroll to position [759, 0]
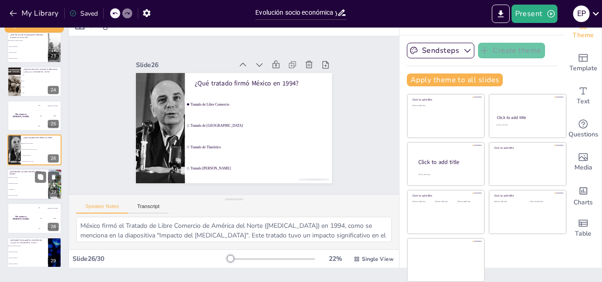
click at [30, 178] on span "Desigualdad y pobreza" at bounding box center [27, 177] width 39 height 1
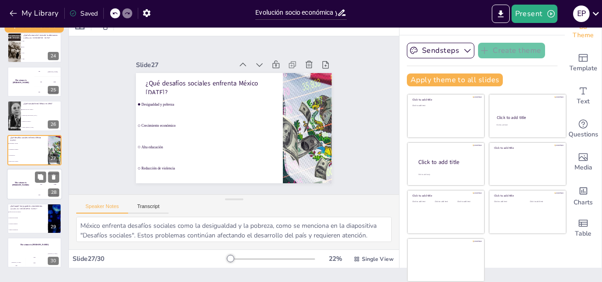
click at [19, 187] on div "The winner is [PERSON_NAME]" at bounding box center [21, 184] width 28 height 31
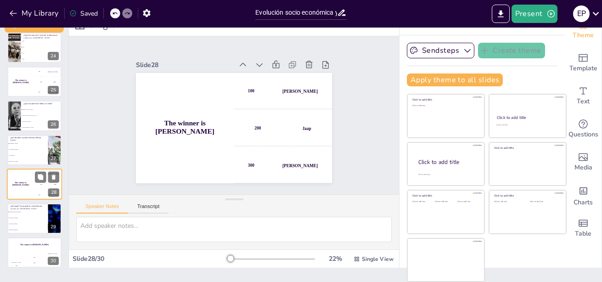
scroll to position [801, 0]
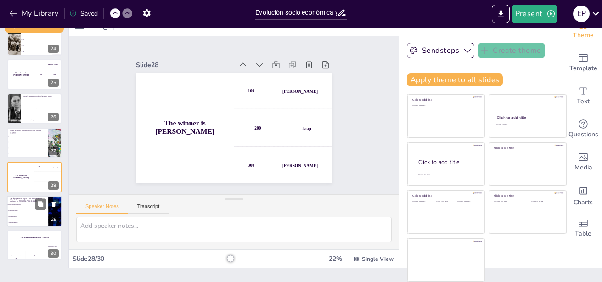
click at [29, 214] on li "Creación de empresas" at bounding box center [27, 217] width 41 height 6
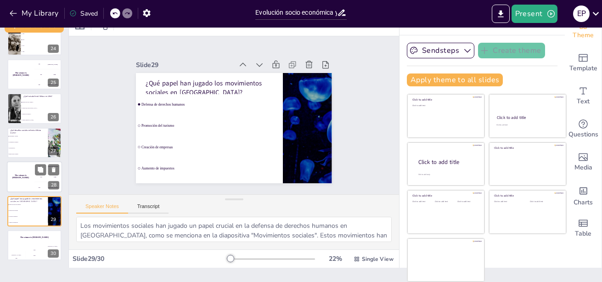
click at [21, 178] on div "The winner is [PERSON_NAME]" at bounding box center [21, 176] width 28 height 31
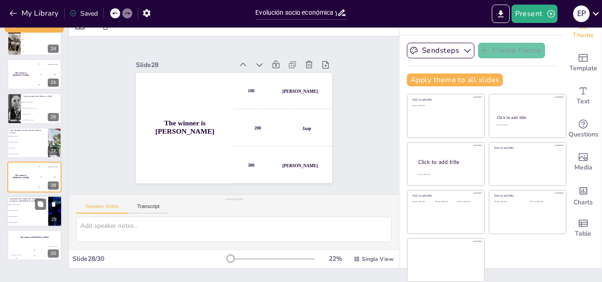
click at [23, 206] on li "Defensa de derechos humanos" at bounding box center [27, 205] width 41 height 6
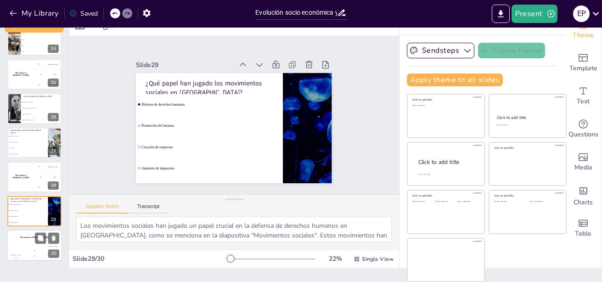
click at [27, 239] on div "The winner is [PERSON_NAME]" at bounding box center [34, 238] width 55 height 16
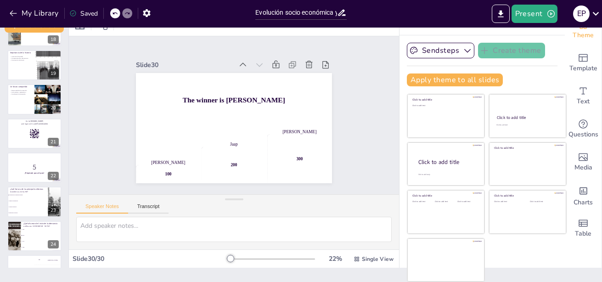
scroll to position [600, 0]
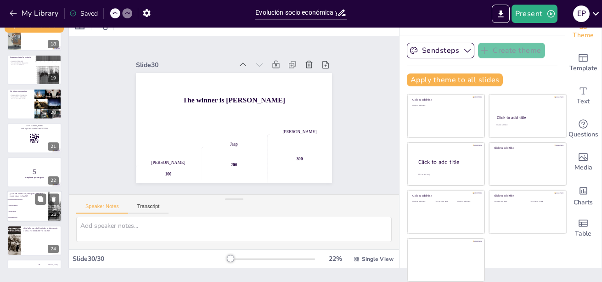
click at [21, 206] on li "Aumento de impuestos" at bounding box center [27, 206] width 41 height 6
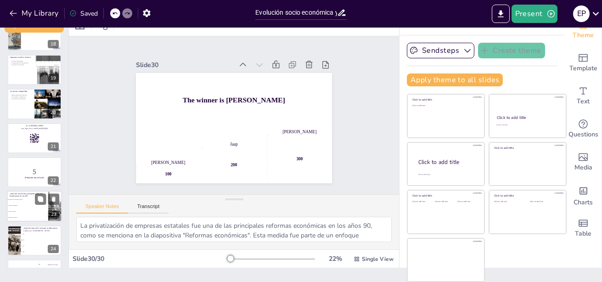
scroll to position [656, 0]
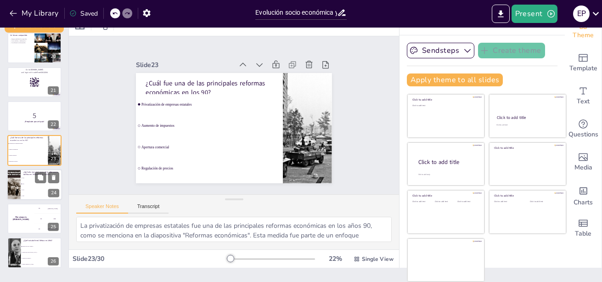
click at [20, 186] on div at bounding box center [14, 184] width 20 height 31
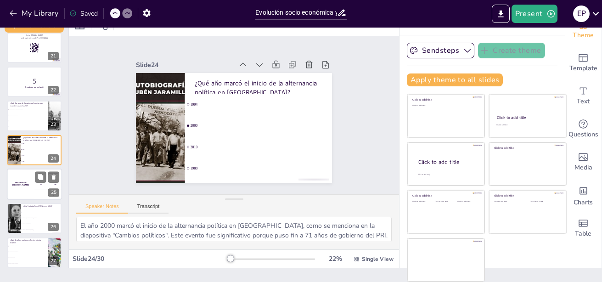
click at [14, 181] on div "The winner is [PERSON_NAME]" at bounding box center [21, 184] width 28 height 31
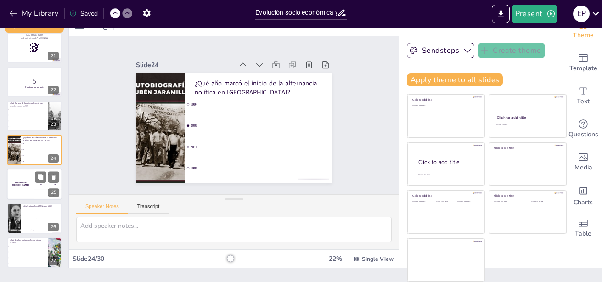
scroll to position [725, 0]
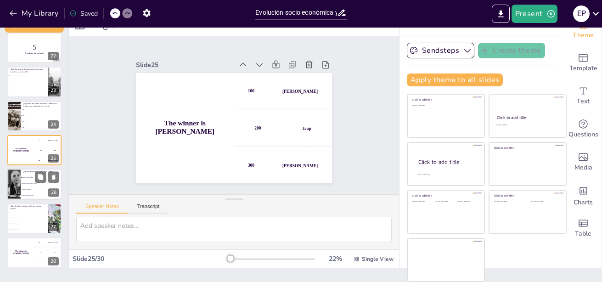
click at [18, 183] on div at bounding box center [13, 184] width 55 height 31
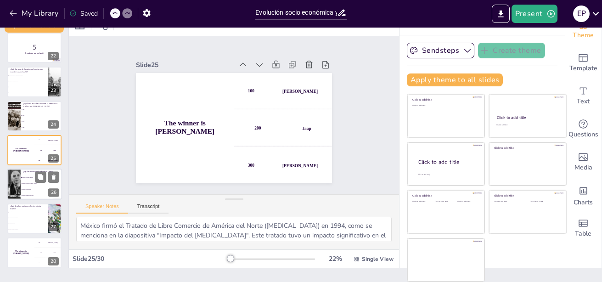
scroll to position [759, 0]
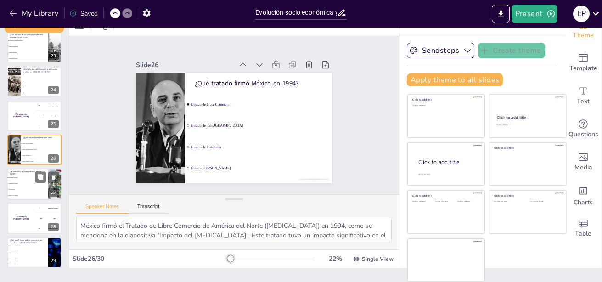
click at [9, 176] on li "Desigualdad y pobreza" at bounding box center [27, 178] width 41 height 6
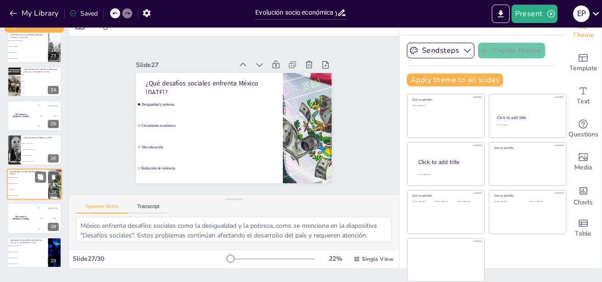
scroll to position [793, 0]
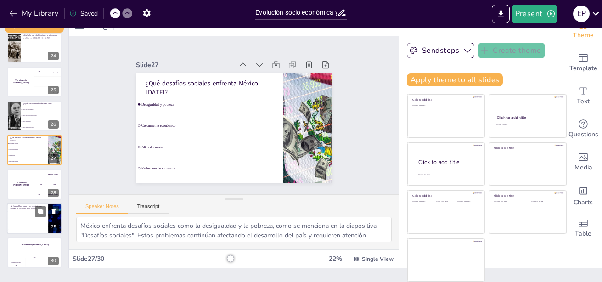
click at [23, 220] on li "Promoción del turismo" at bounding box center [27, 218] width 41 height 6
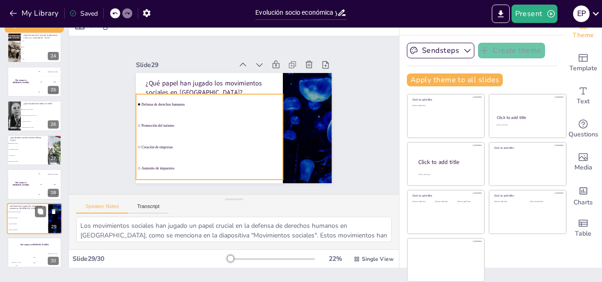
scroll to position [801, 0]
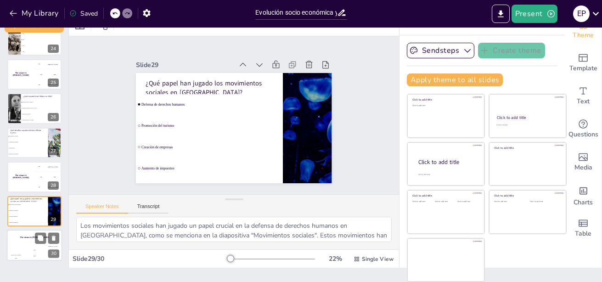
click at [24, 244] on div "The winner is [PERSON_NAME]" at bounding box center [34, 238] width 55 height 16
